Goal: Task Accomplishment & Management: Manage account settings

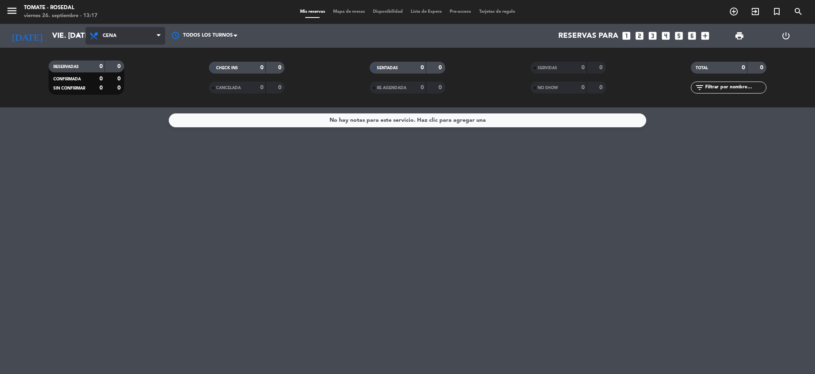
click at [104, 38] on span "Cena" at bounding box center [110, 36] width 14 height 6
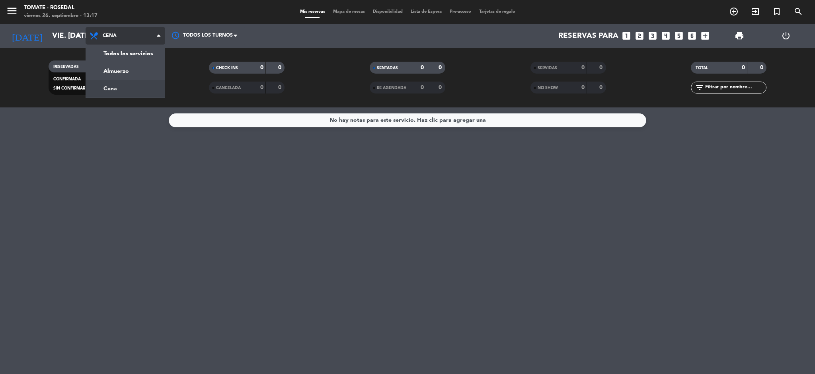
click at [121, 80] on div "menu Tomate - Rosedal viernes 26. septiembre - 13:17 Mis reservas Mapa de mesas…" at bounding box center [407, 53] width 815 height 107
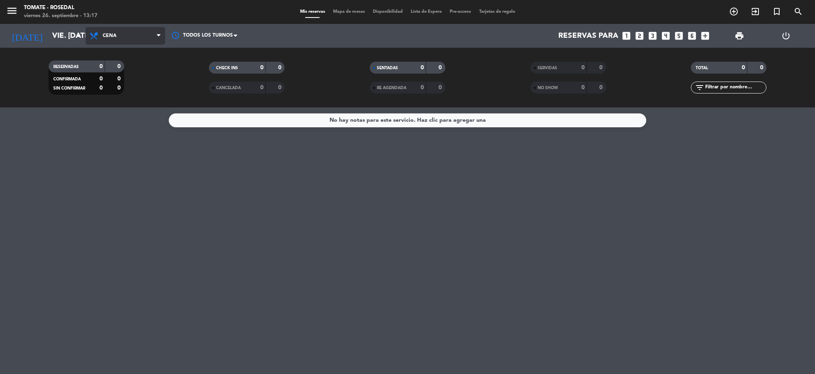
click at [132, 32] on span "Cena" at bounding box center [126, 36] width 80 height 18
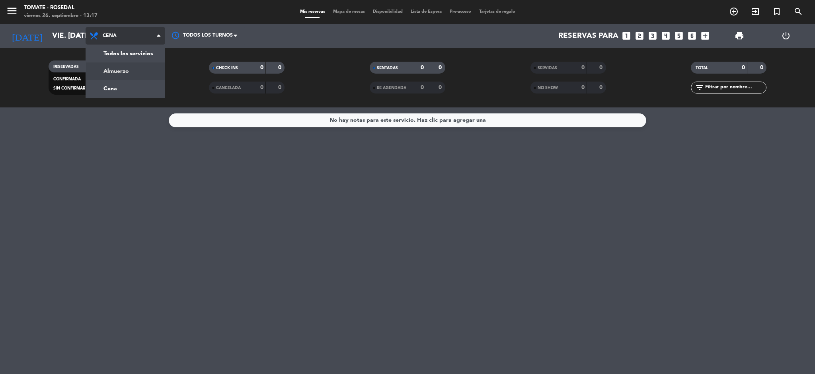
click at [129, 71] on div "menu Tomate - Rosedal viernes 26. septiembre - 13:17 Mis reservas Mapa de mesas…" at bounding box center [407, 53] width 815 height 107
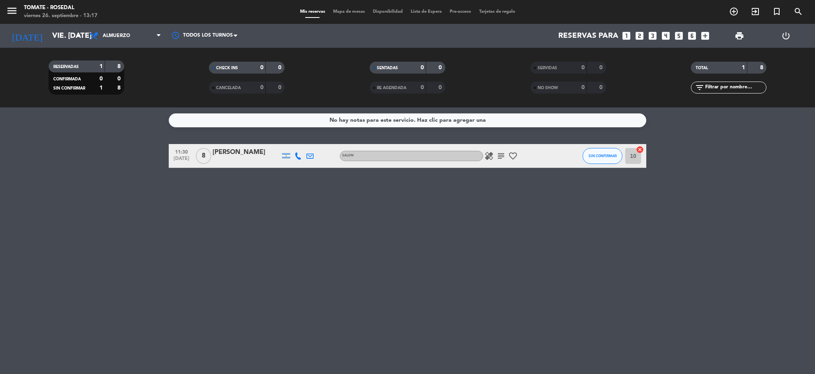
click at [501, 159] on icon "subject" at bounding box center [501, 156] width 10 height 10
click at [701, 35] on icon "add_box" at bounding box center [705, 36] width 10 height 10
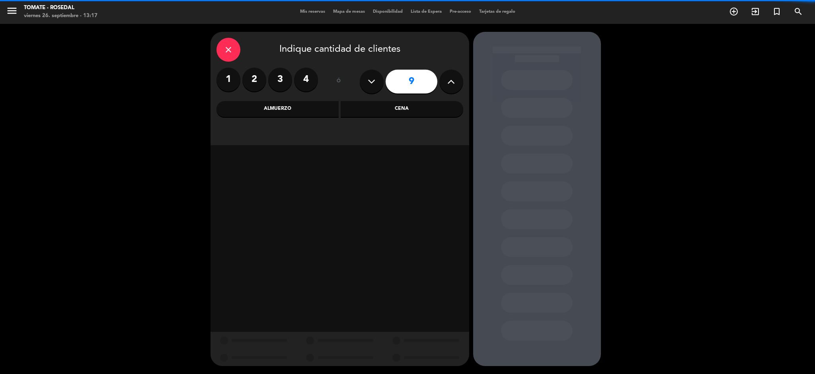
click at [414, 83] on input "9" at bounding box center [412, 82] width 52 height 24
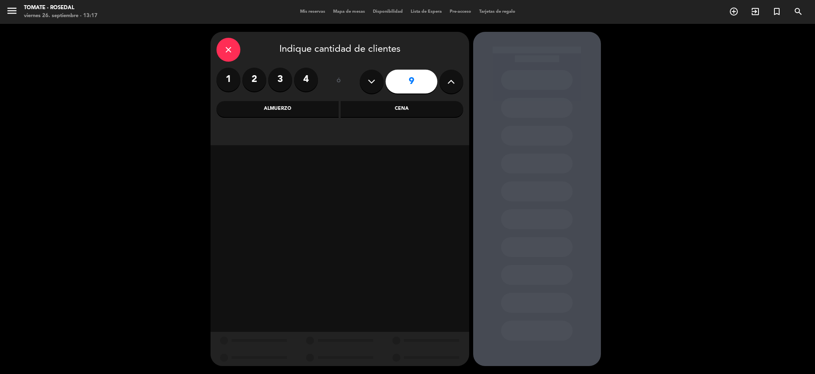
click at [298, 112] on div "Almuerzo" at bounding box center [277, 109] width 123 height 16
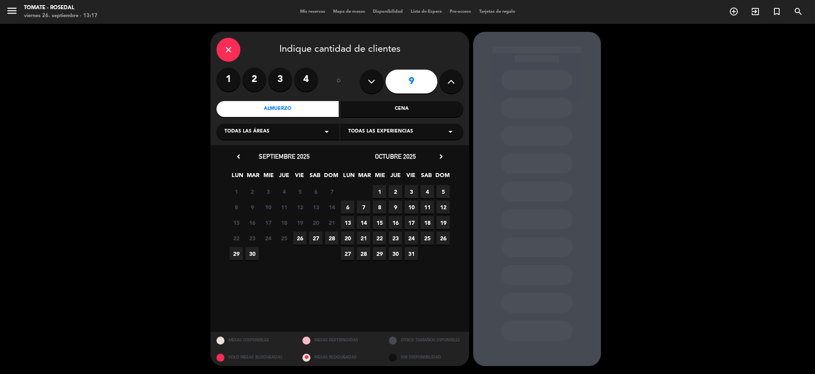
click at [413, 193] on span "3" at bounding box center [411, 191] width 13 height 13
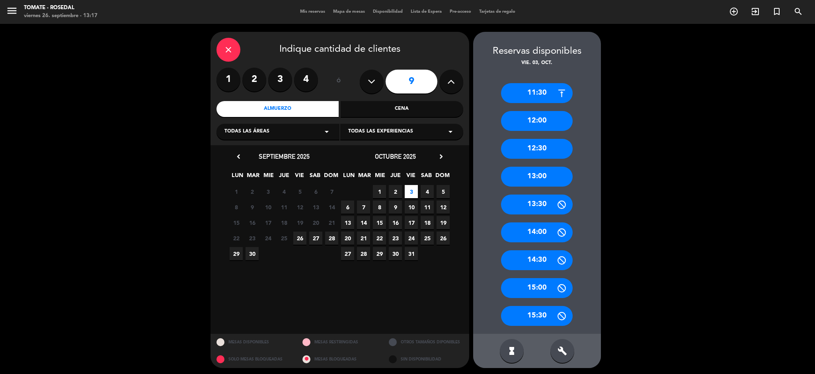
scroll to position [2, 0]
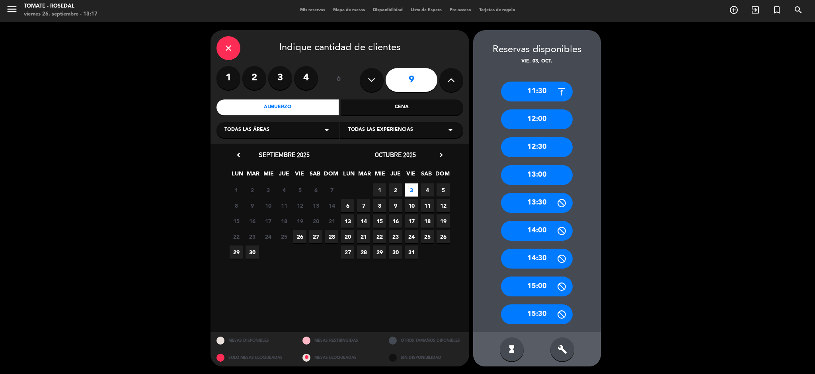
click at [535, 314] on div "15:30" at bounding box center [537, 314] width 72 height 20
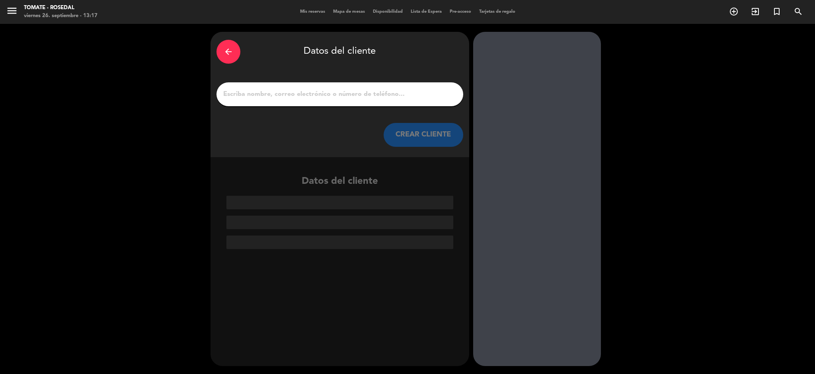
scroll to position [0, 0]
click at [343, 94] on input "1" at bounding box center [339, 94] width 235 height 11
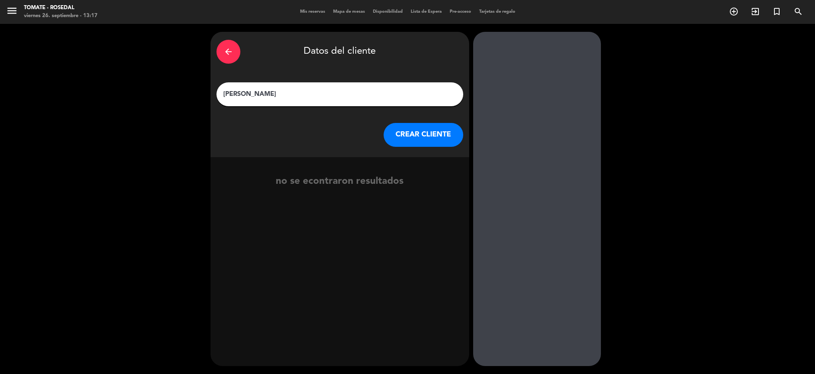
drag, startPoint x: 300, startPoint y: 96, endPoint x: 197, endPoint y: 91, distance: 102.4
click at [197, 91] on div "arrow_back Datos del cliente [PERSON_NAME] [PERSON_NAME] CLIENTE no se econtrar…" at bounding box center [407, 199] width 815 height 350
type input "[PERSON_NAME]"
click at [424, 140] on button "CREAR CLIENTE" at bounding box center [424, 135] width 80 height 24
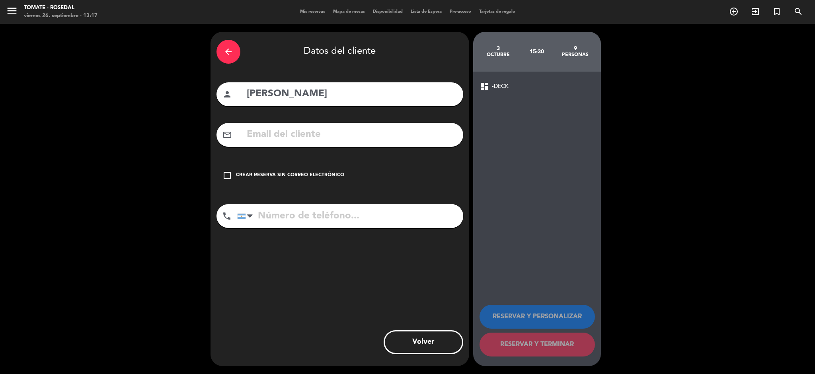
click at [323, 224] on input "tel" at bounding box center [350, 216] width 226 height 24
click at [316, 216] on input "tel" at bounding box center [350, 216] width 226 height 24
paste input "[PHONE_NUMBER]"
type input "[PHONE_NUMBER]"
click at [328, 253] on div "arrow_back Datos del cliente person [PERSON_NAME] mail_outline check_box_outlin…" at bounding box center [339, 199] width 259 height 334
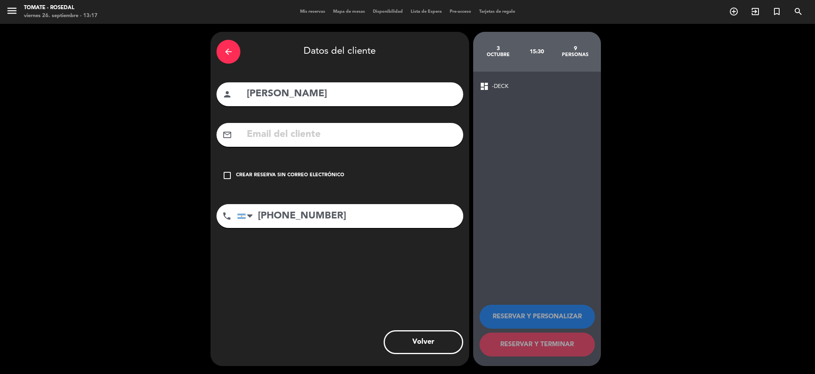
click at [225, 176] on icon "check_box_outline_blank" at bounding box center [227, 176] width 10 height 10
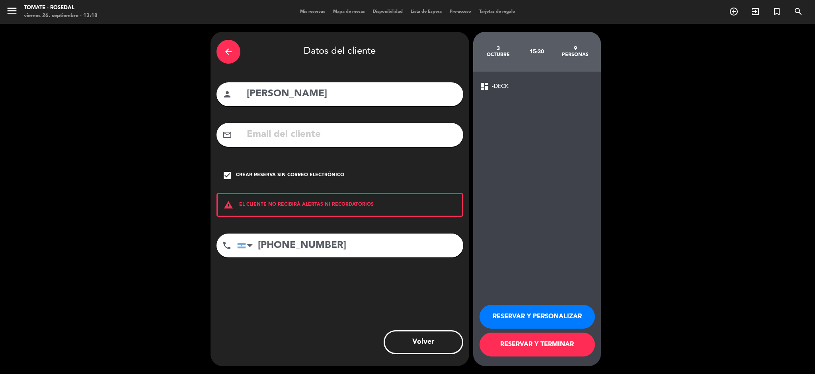
click at [508, 88] on div "dashboard -DECK" at bounding box center [536, 87] width 115 height 10
click at [497, 88] on span "-DECK" at bounding box center [500, 86] width 17 height 9
click at [529, 315] on button "RESERVAR Y PERSONALIZAR" at bounding box center [536, 317] width 115 height 24
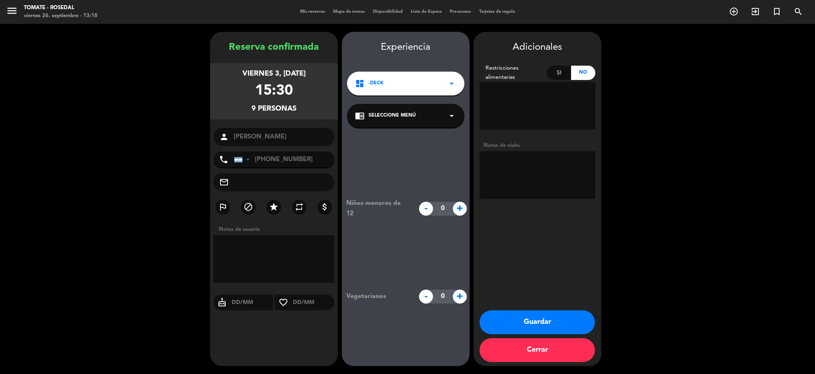
click at [447, 80] on icon "arrow_drop_down" at bounding box center [452, 84] width 10 height 10
click at [361, 118] on icon "chrome_reader_mode" at bounding box center [360, 116] width 10 height 10
click at [415, 114] on span "Seleccione Menú" at bounding box center [391, 116] width 47 height 8
click at [414, 113] on span "Seleccione Menú" at bounding box center [391, 116] width 47 height 8
click at [411, 137] on div "DECK" at bounding box center [405, 138] width 101 height 8
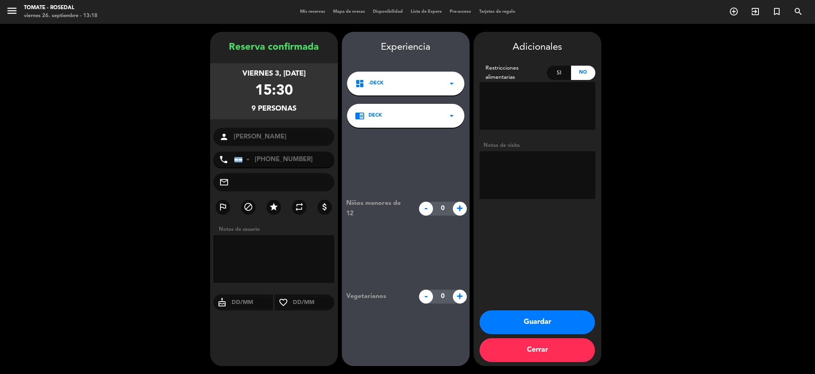
click at [545, 326] on button "Guardar" at bounding box center [536, 322] width 115 height 24
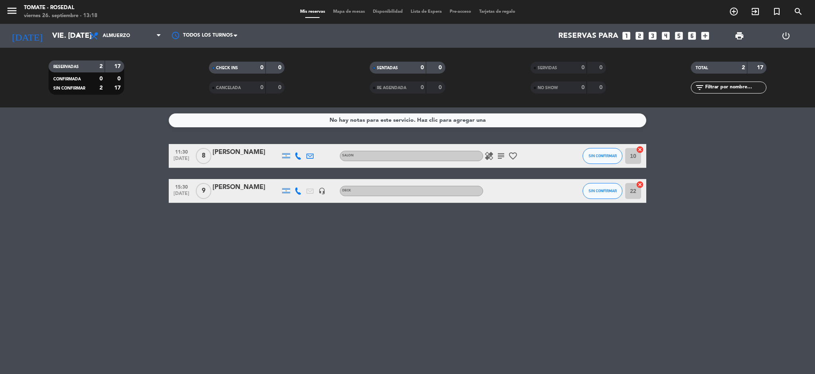
click at [226, 189] on div "[PERSON_NAME]" at bounding box center [246, 187] width 68 height 10
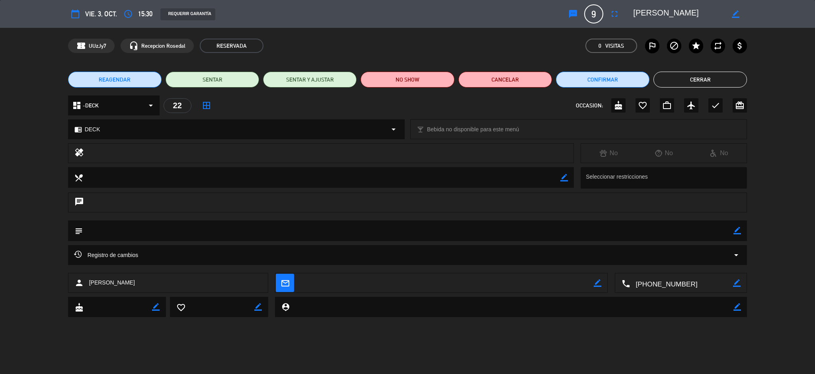
click at [634, 11] on textarea at bounding box center [678, 14] width 91 height 14
click at [736, 14] on icon "border_color" at bounding box center [736, 14] width 8 height 8
type textarea "17 hs [PERSON_NAME]"
click at [736, 14] on icon at bounding box center [736, 14] width 8 height 8
click at [148, 107] on icon "arrow_drop_down" at bounding box center [151, 106] width 10 height 10
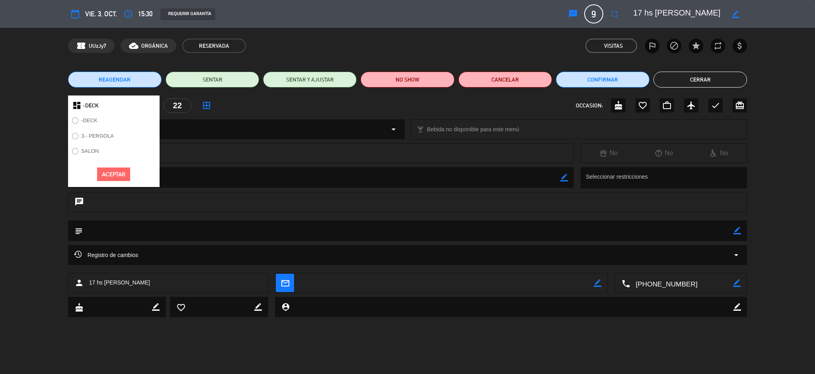
click at [88, 150] on label "SALON" at bounding box center [90, 150] width 18 height 5
click at [105, 172] on button "Aceptar" at bounding box center [113, 174] width 33 height 14
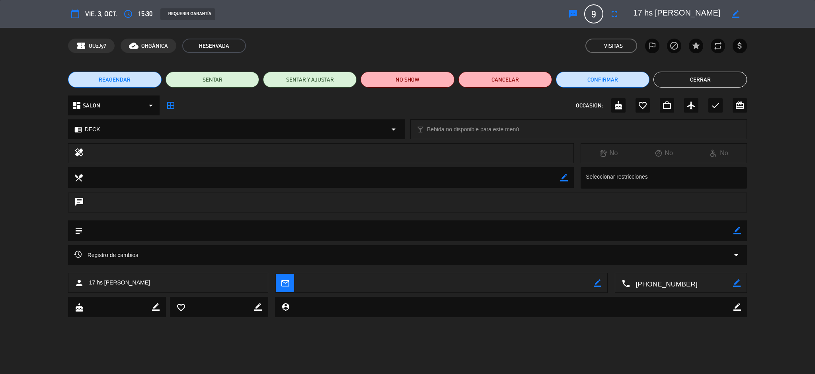
click at [694, 82] on button "Cerrar" at bounding box center [699, 80] width 93 height 16
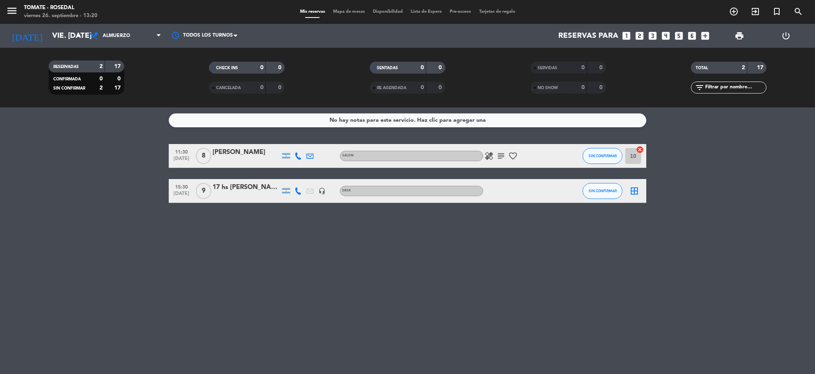
click at [253, 187] on div "17 hs [PERSON_NAME]" at bounding box center [246, 187] width 68 height 10
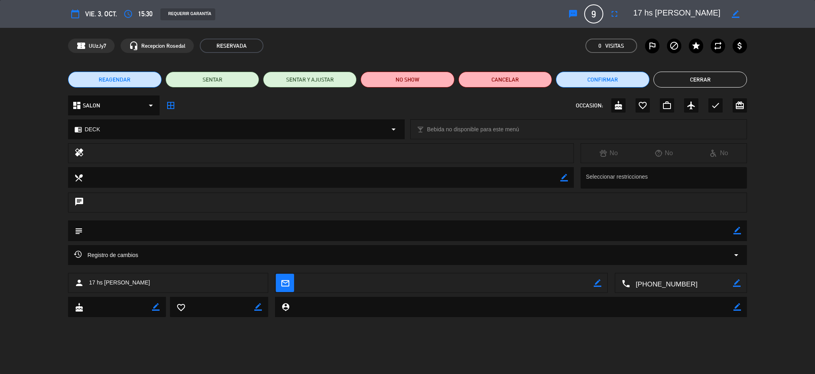
click at [140, 124] on div "chrome_reader_mode DECK arrow_drop_down" at bounding box center [236, 129] width 336 height 19
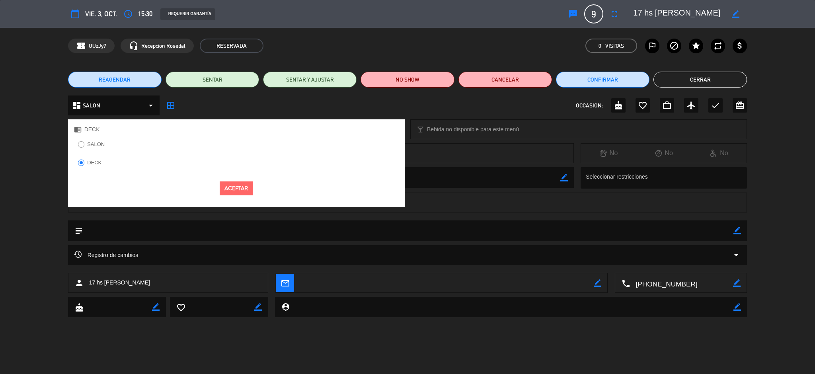
click at [88, 144] on label "SALON" at bounding box center [96, 144] width 18 height 5
click at [237, 190] on button "Aceptar" at bounding box center [236, 188] width 33 height 14
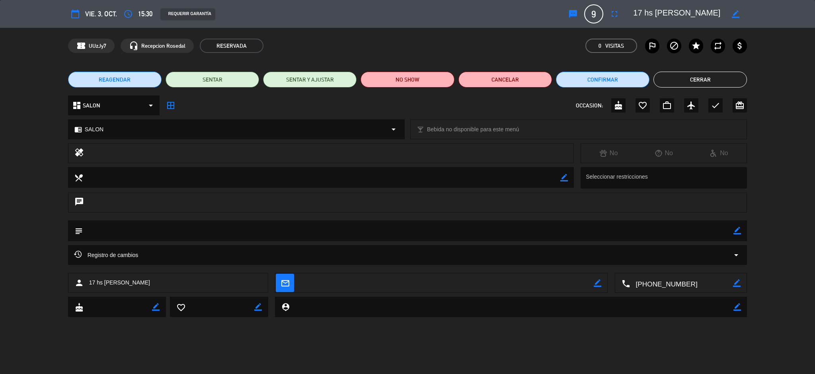
click at [153, 228] on textarea at bounding box center [408, 230] width 651 height 20
click at [736, 232] on div "subject border_color" at bounding box center [407, 230] width 679 height 21
click at [737, 231] on icon "border_color" at bounding box center [737, 231] width 8 height 8
click at [195, 232] on textarea at bounding box center [408, 230] width 651 height 20
